Goal: Task Accomplishment & Management: Use online tool/utility

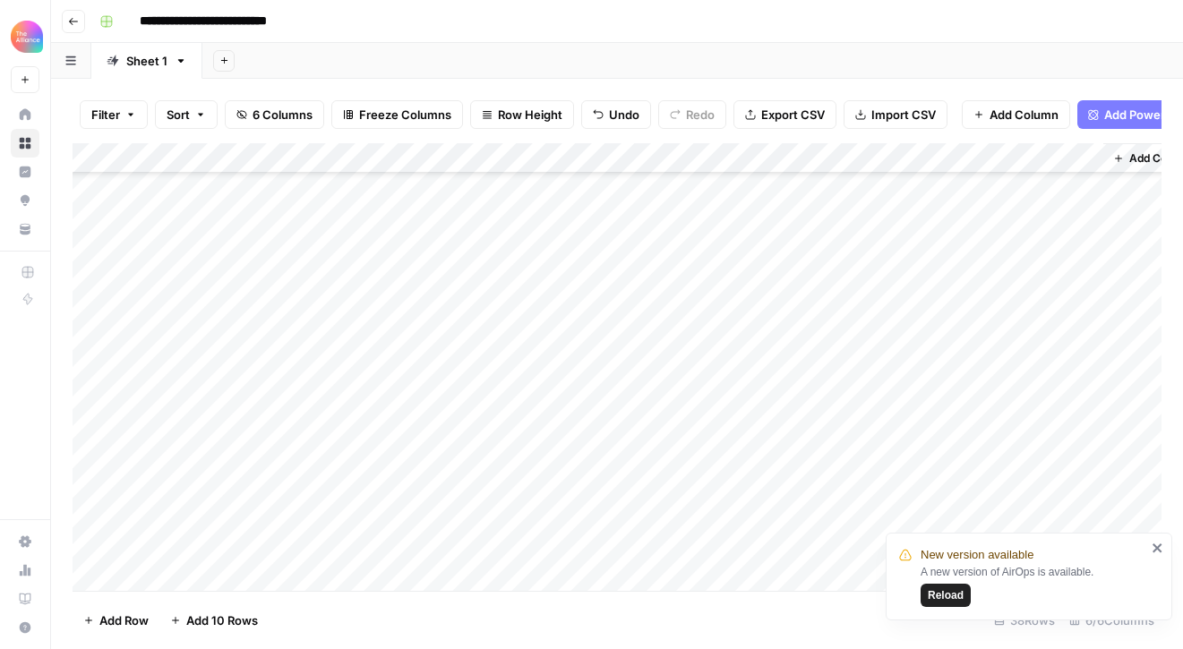
scroll to position [600, 0]
click at [757, 381] on div "Add Column" at bounding box center [617, 367] width 1089 height 448
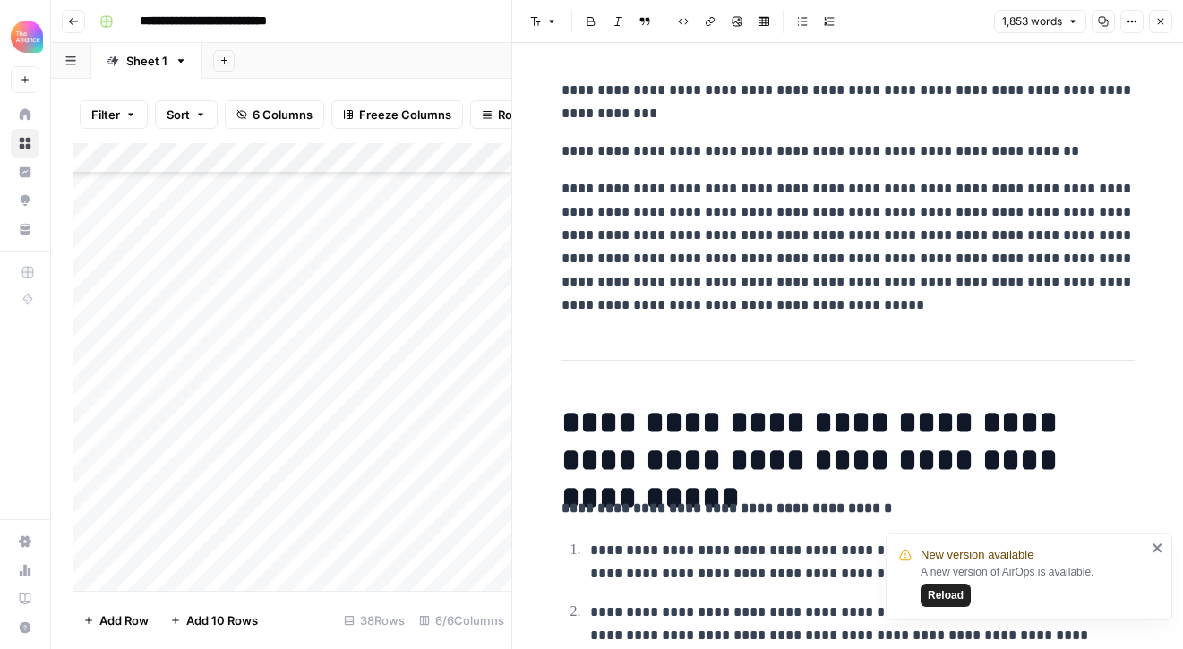
click at [1167, 24] on button "Close" at bounding box center [1160, 21] width 23 height 23
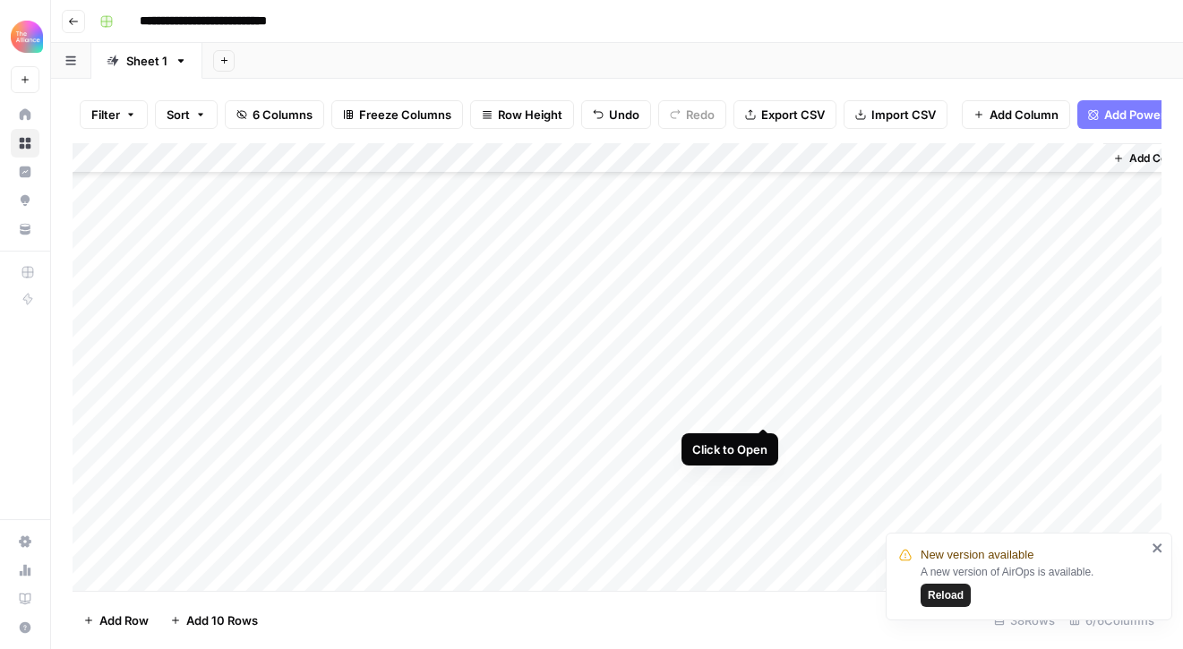
click at [763, 412] on div "Add Column" at bounding box center [617, 367] width 1089 height 448
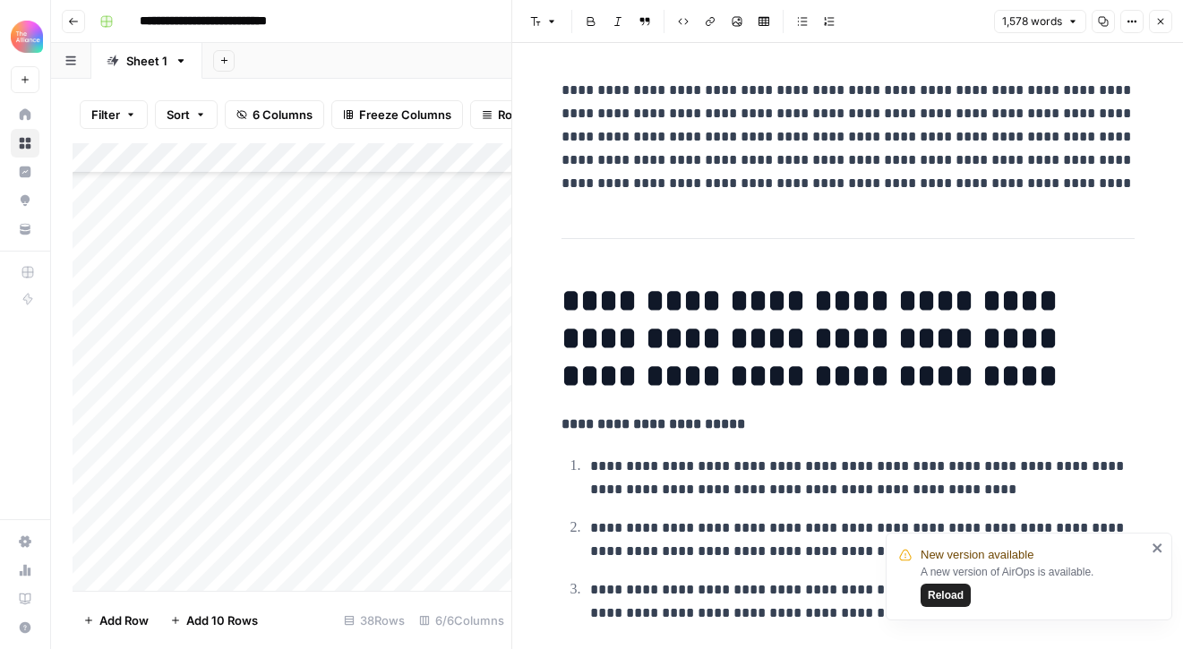
click at [244, 408] on div "Add Column" at bounding box center [292, 367] width 439 height 448
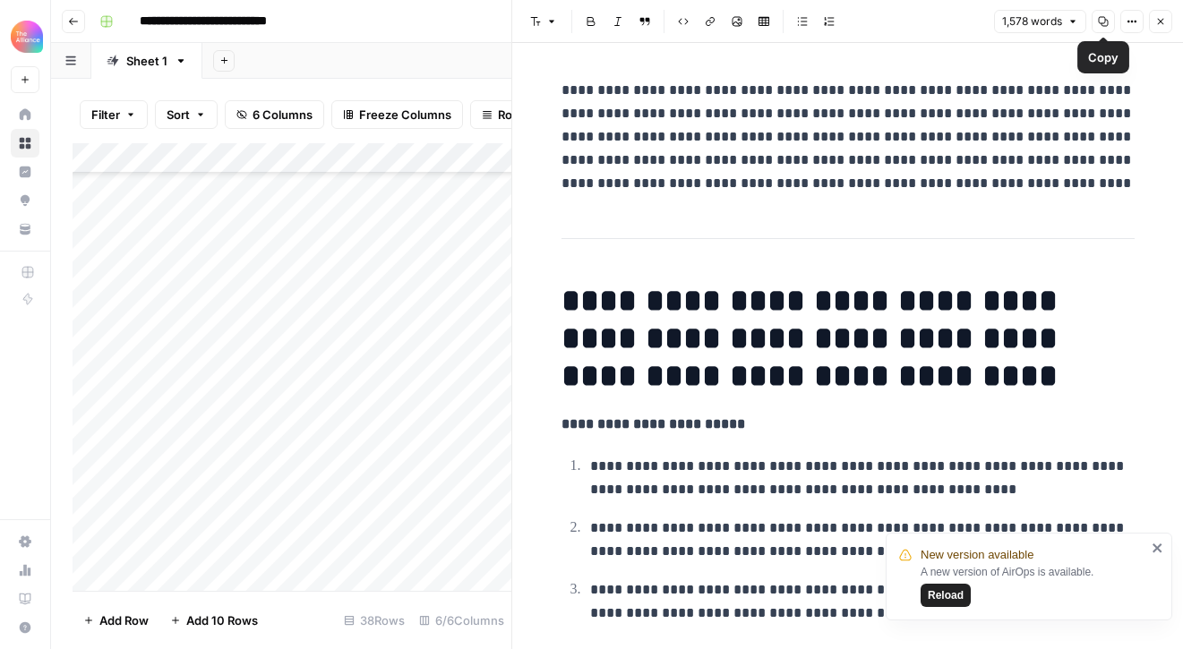
click at [1100, 22] on icon "button" at bounding box center [1103, 21] width 11 height 11
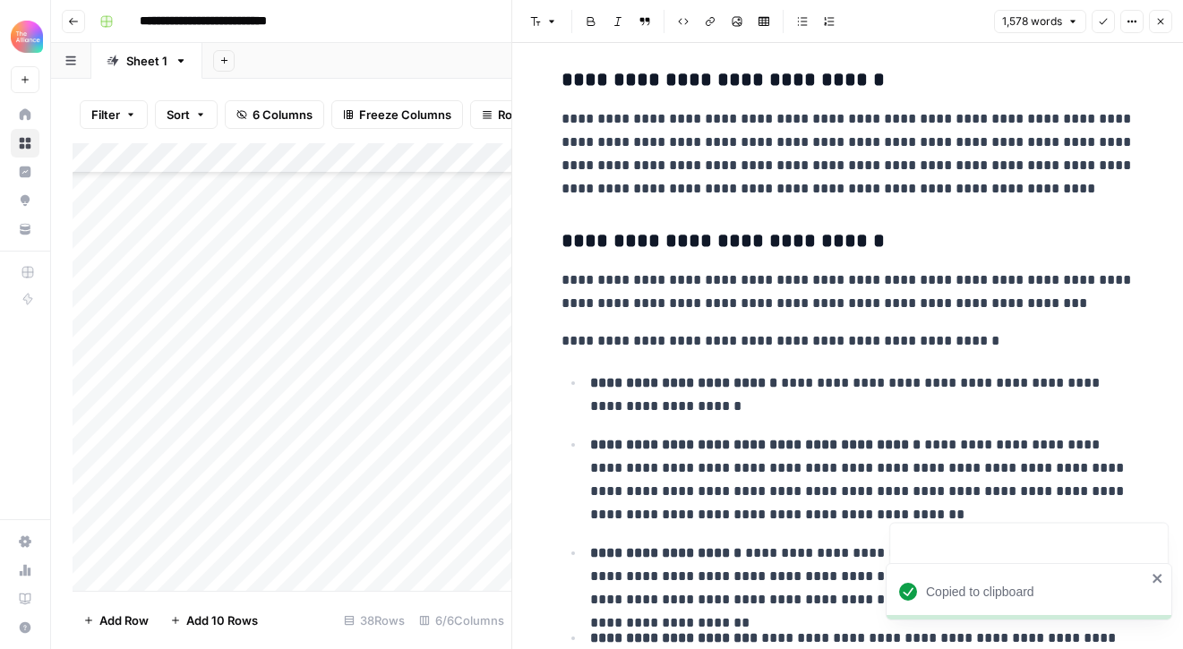
scroll to position [3890, 0]
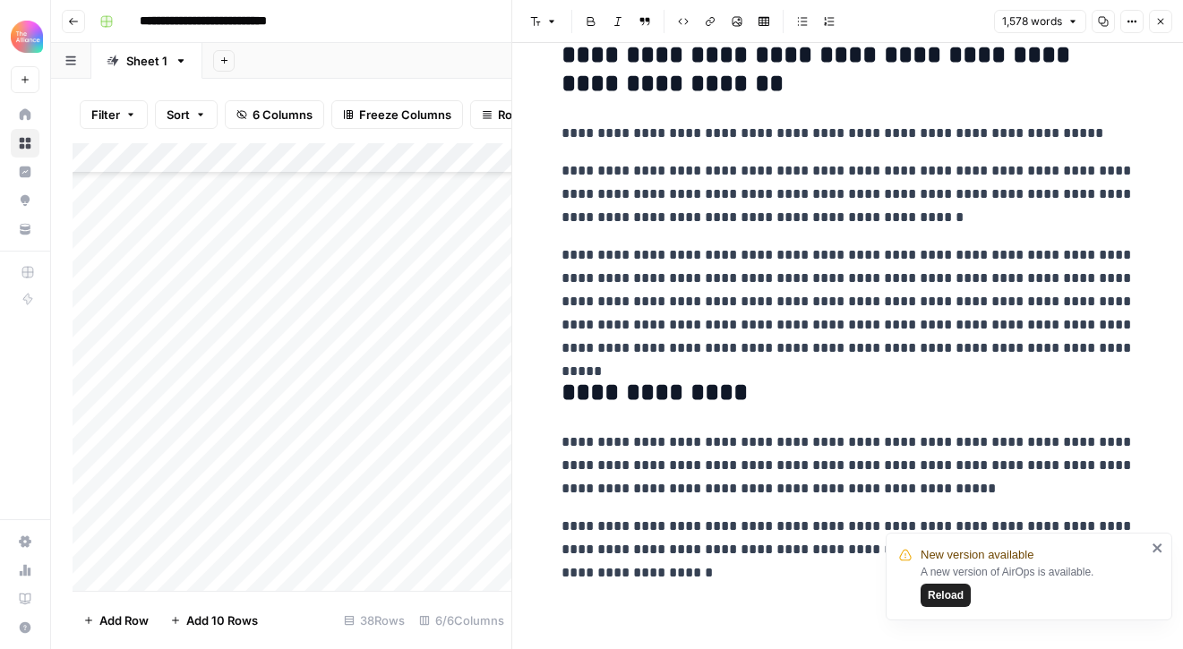
click at [1167, 22] on button "Close" at bounding box center [1160, 21] width 23 height 23
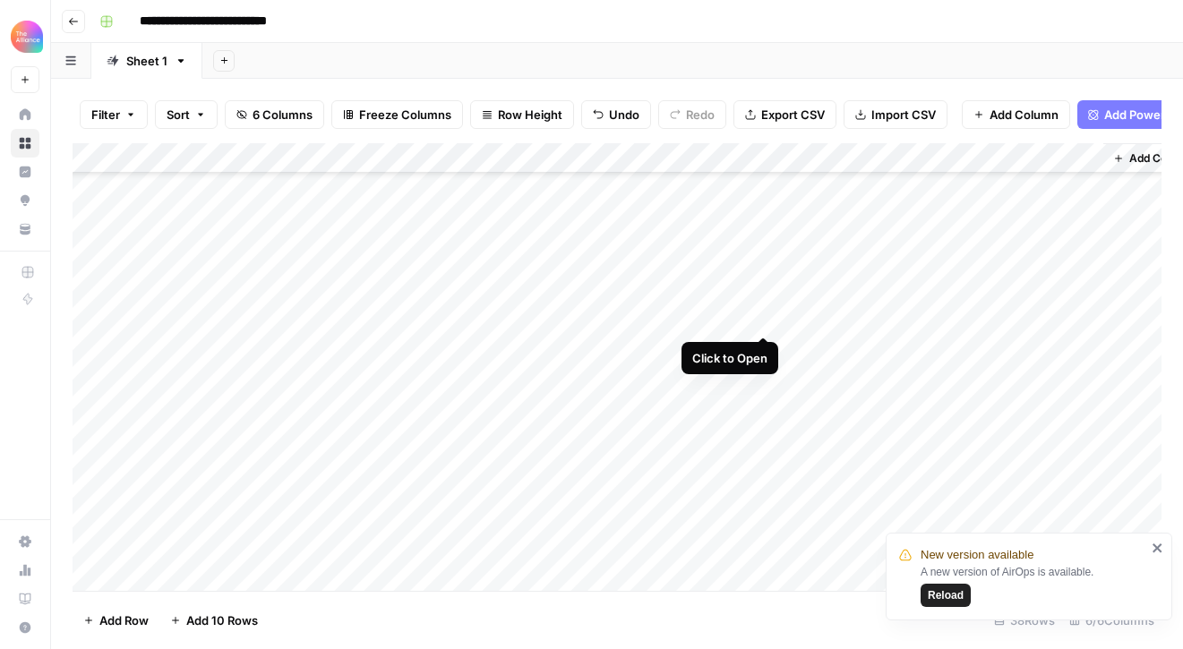
click at [762, 316] on div "Add Column" at bounding box center [617, 367] width 1089 height 448
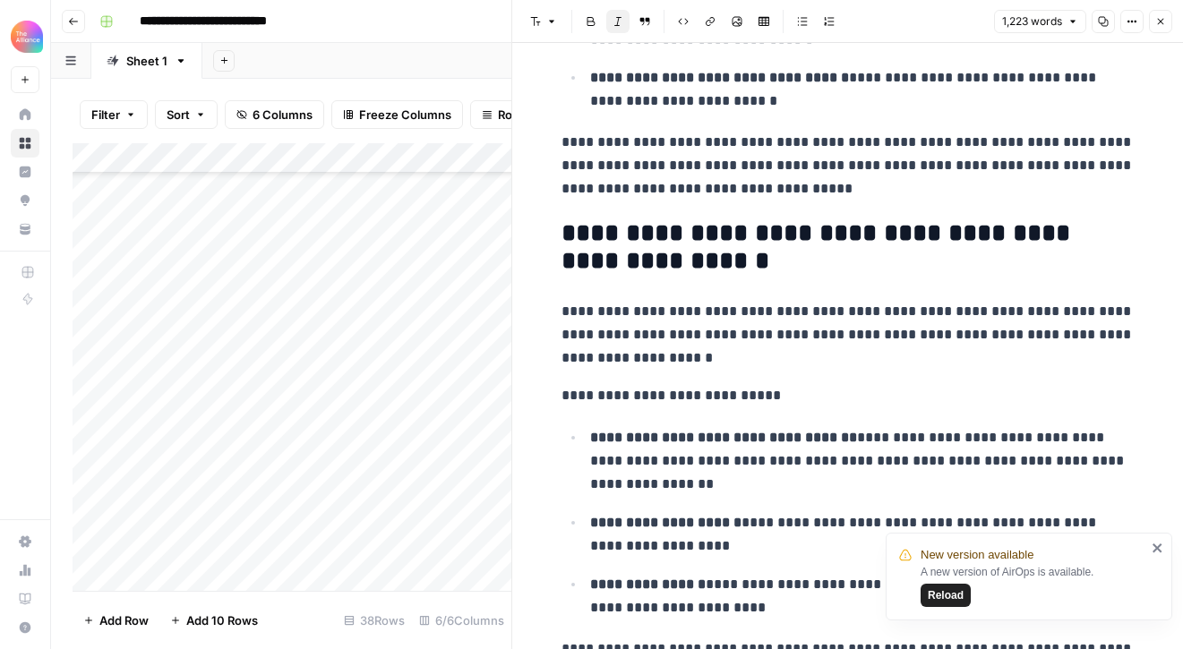
scroll to position [1631, 0]
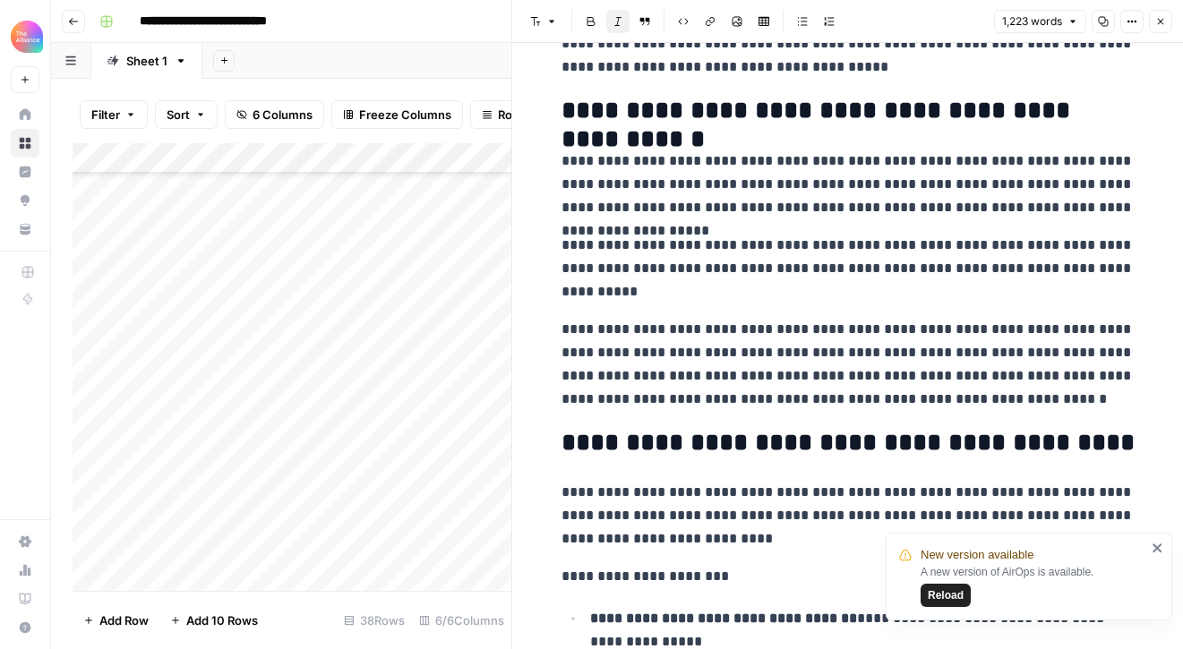
click at [1160, 30] on button "Close" at bounding box center [1160, 21] width 23 height 23
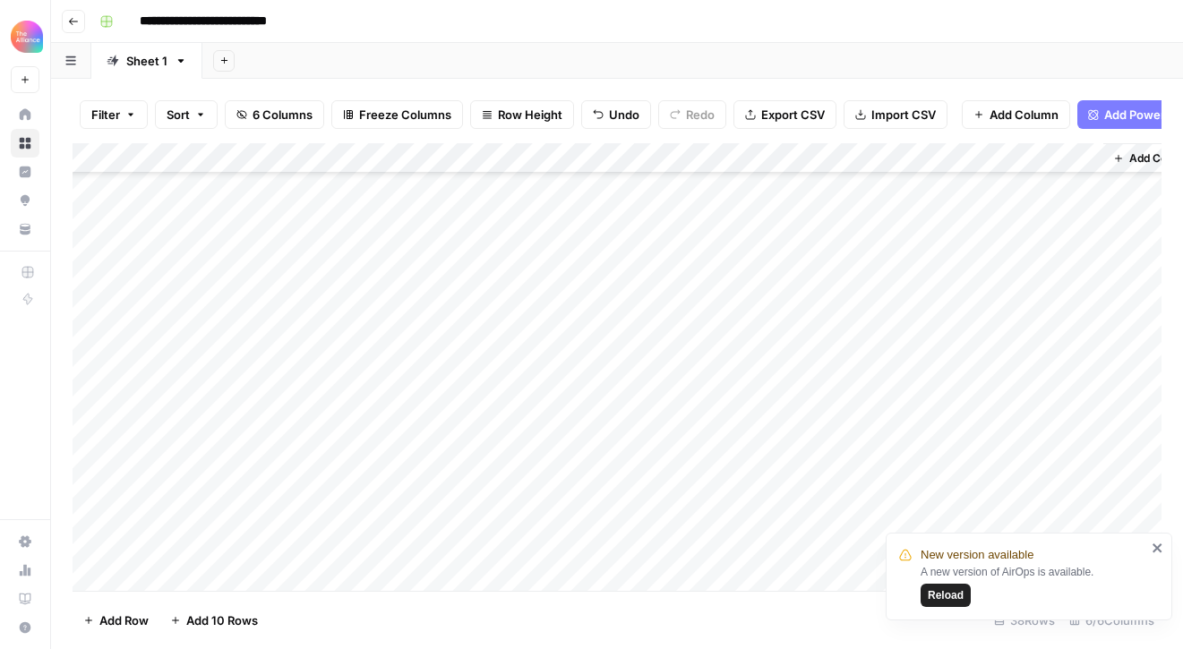
click at [244, 321] on div "Add Column" at bounding box center [617, 367] width 1089 height 448
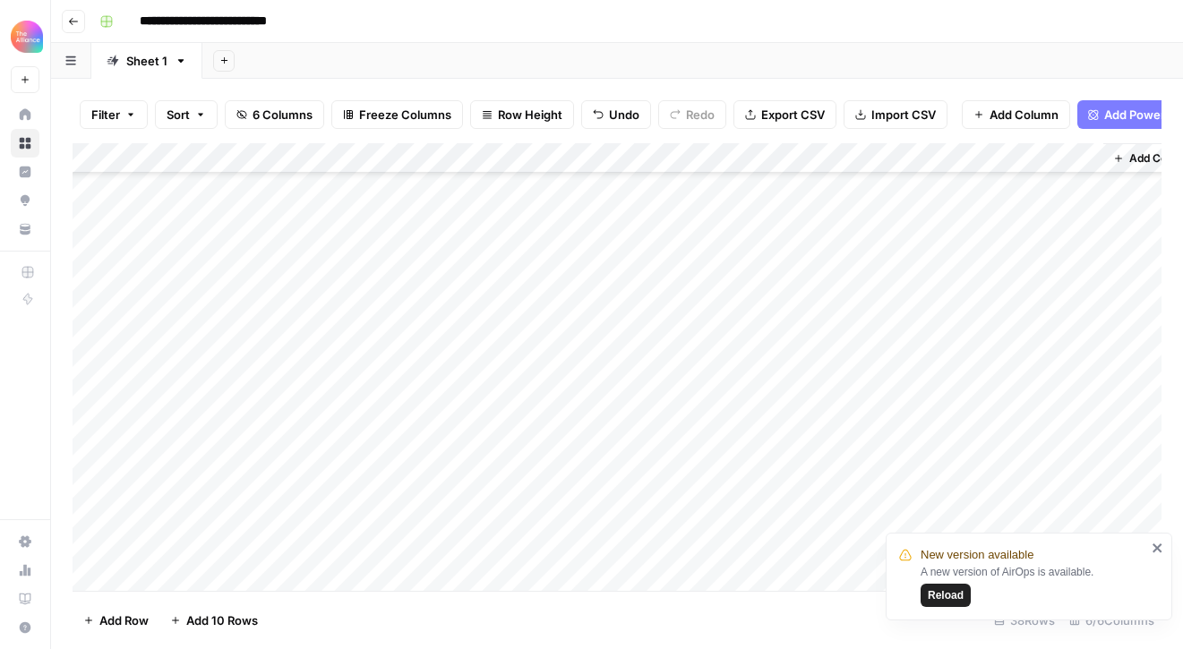
click at [764, 381] on div "Add Column" at bounding box center [617, 367] width 1089 height 448
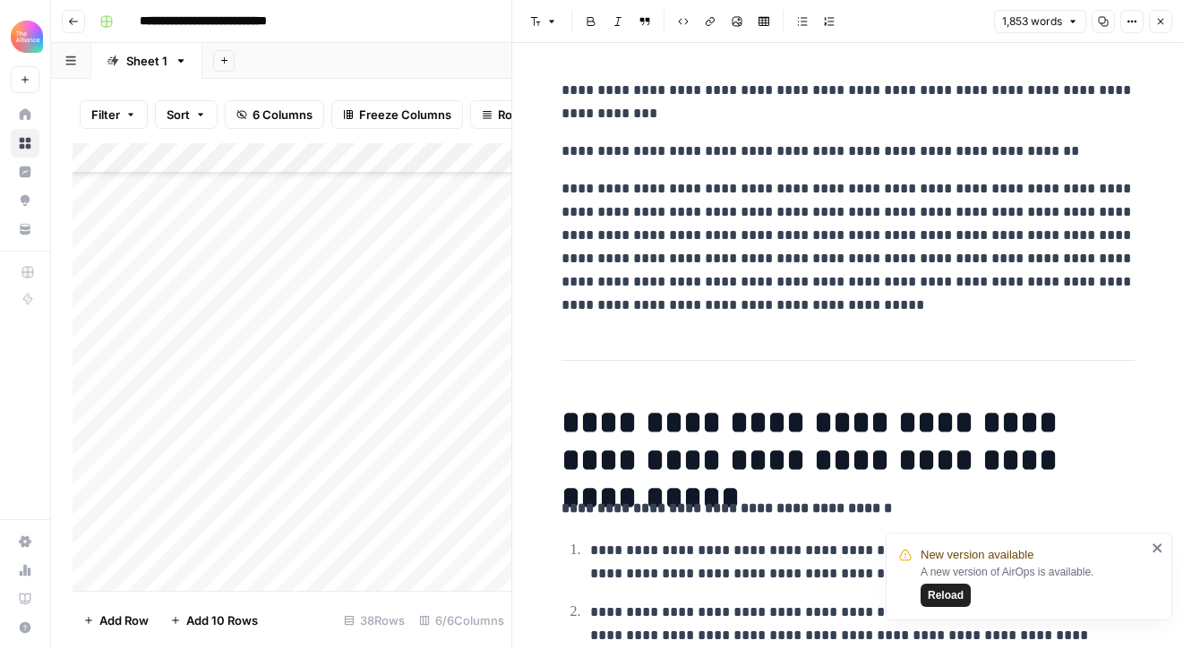
click at [1161, 19] on icon "button" at bounding box center [1160, 21] width 11 height 11
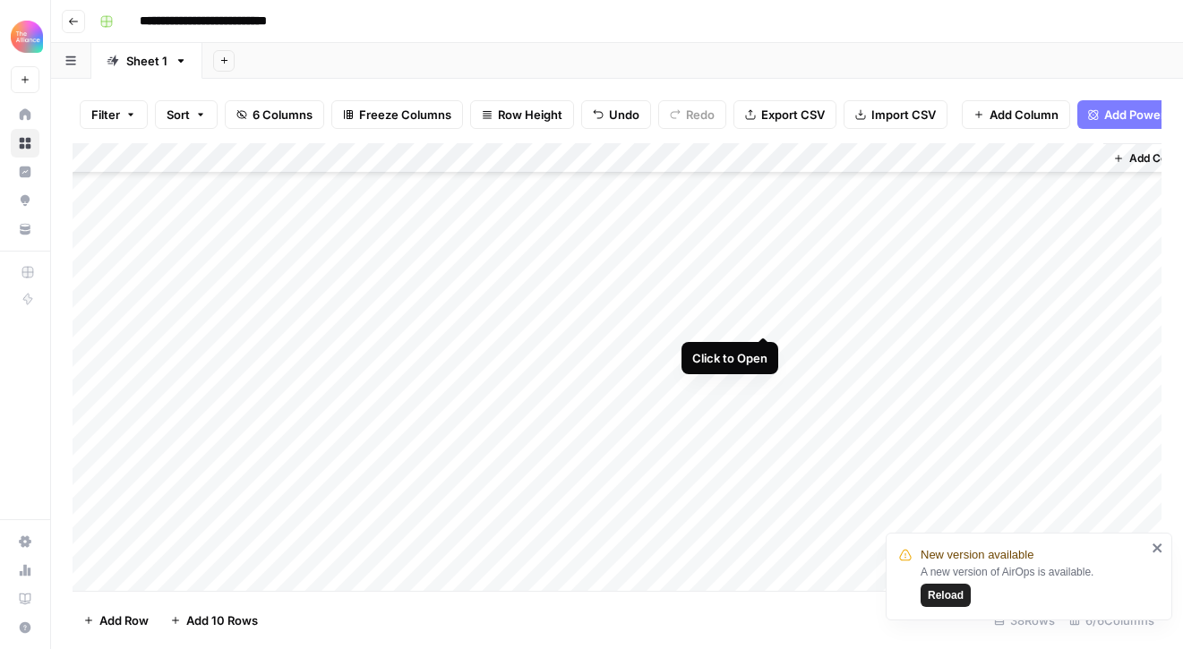
click at [765, 312] on div "Add Column" at bounding box center [617, 367] width 1089 height 448
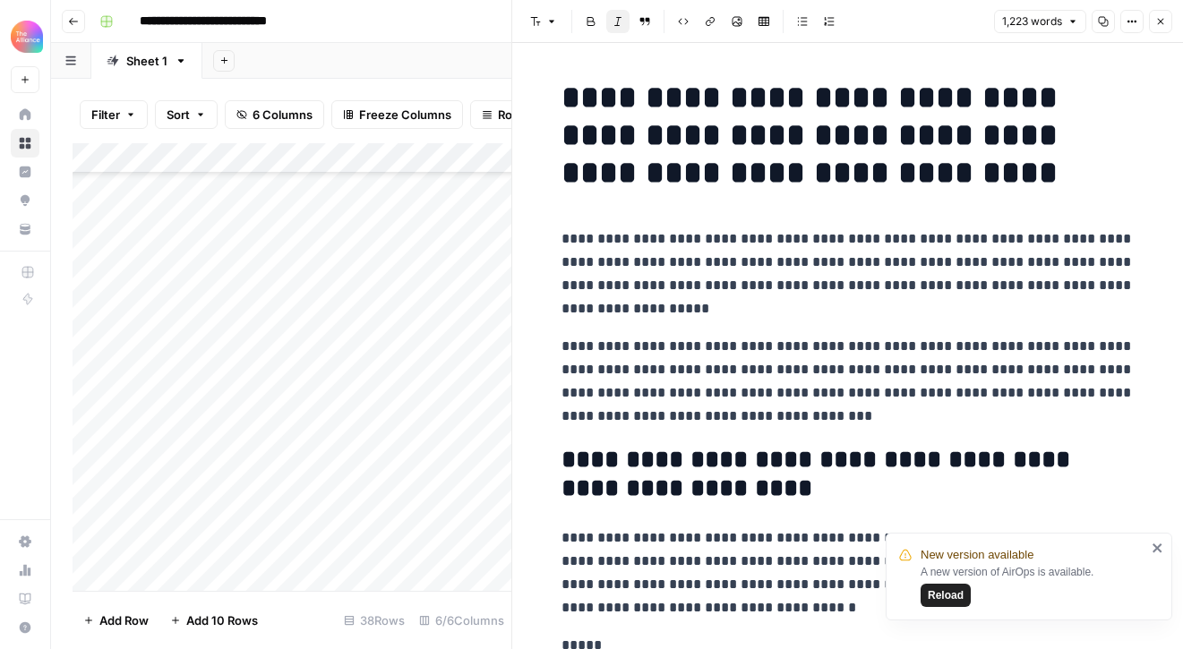
click at [1097, 29] on button "Copy" at bounding box center [1102, 21] width 23 height 23
